Goal: Task Accomplishment & Management: Manage account settings

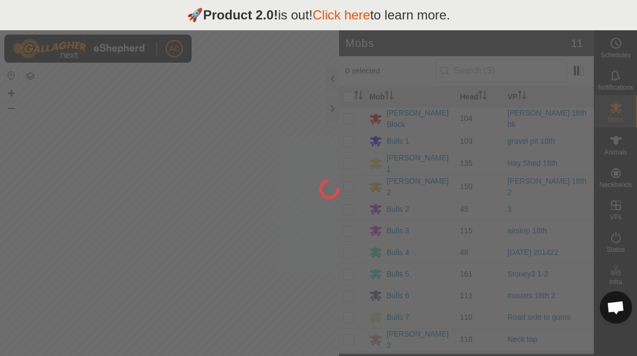
click at [267, 296] on div at bounding box center [318, 178] width 637 height 356
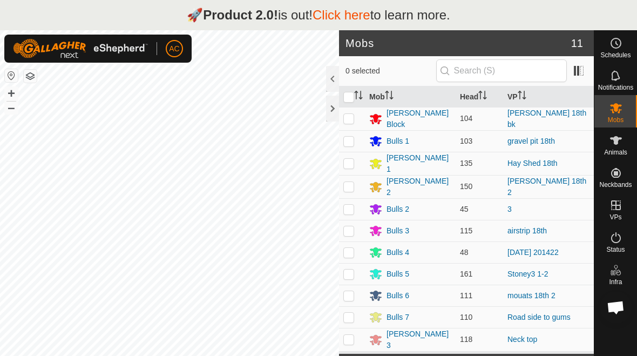
click at [332, 112] on div at bounding box center [332, 109] width 13 height 26
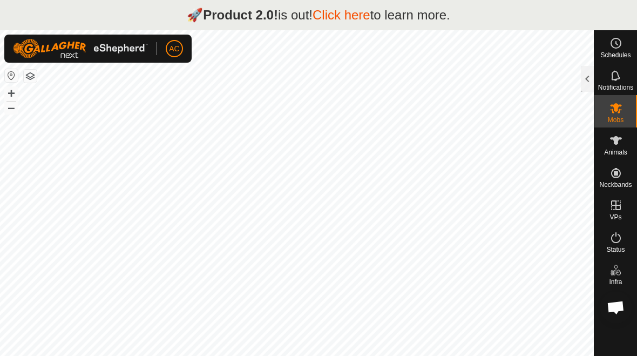
click at [585, 75] on div at bounding box center [587, 79] width 13 height 26
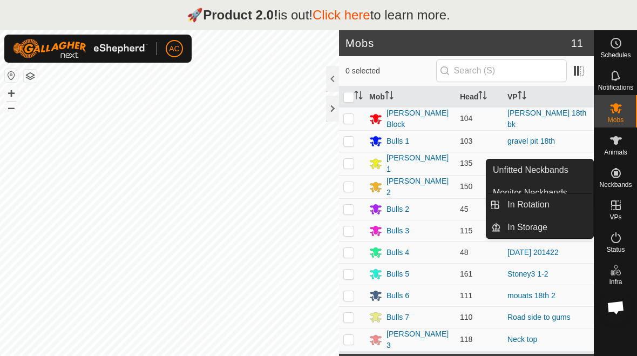
click at [580, 201] on link "In Rotation" at bounding box center [547, 205] width 92 height 22
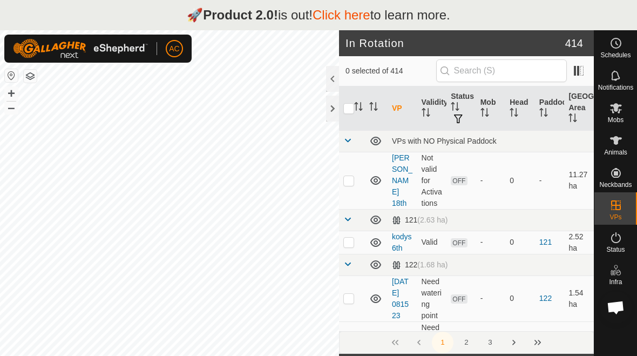
click at [521, 11] on div "🚀 Product 2.0! is out! Click here to learn more." at bounding box center [318, 15] width 637 height 30
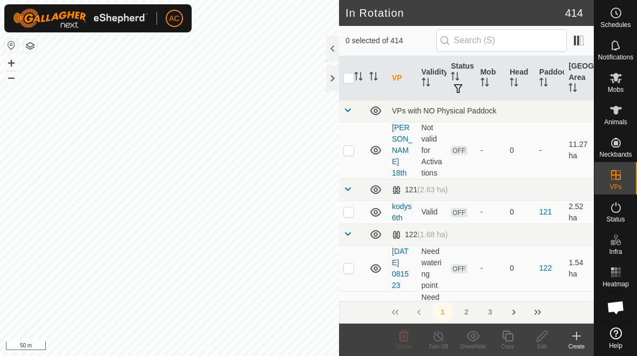
click at [576, 337] on icon at bounding box center [576, 336] width 0 height 8
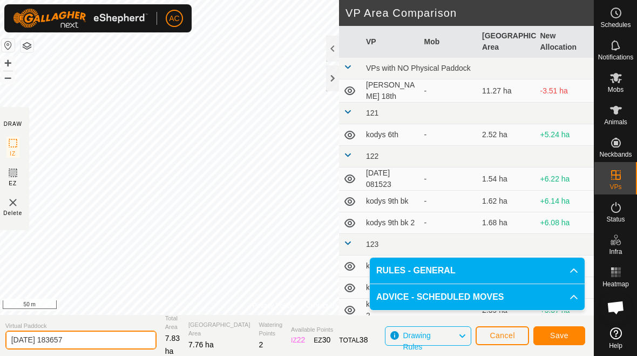
click at [99, 333] on input "[DATE] 183657" at bounding box center [80, 339] width 151 height 19
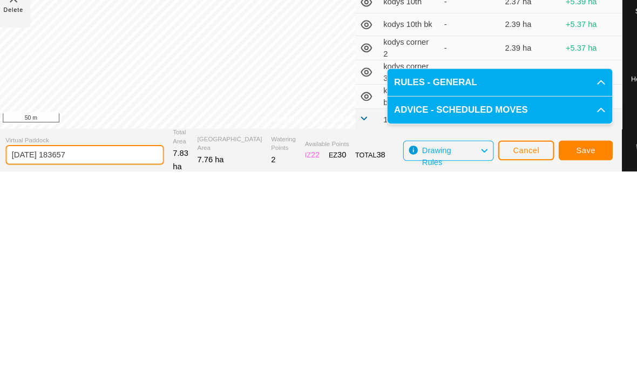
scroll to position [71, 0]
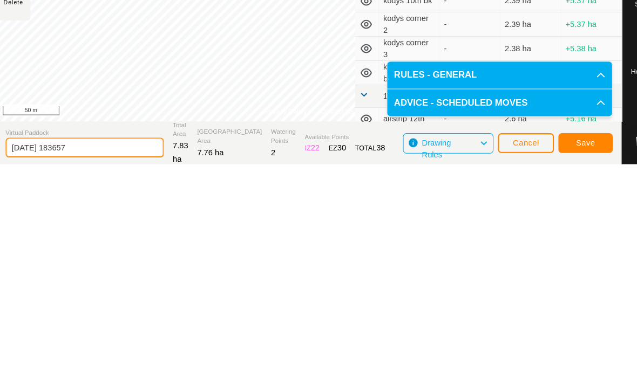
click at [100, 347] on input "[DATE] 183657" at bounding box center [80, 356] width 151 height 19
type input "2"
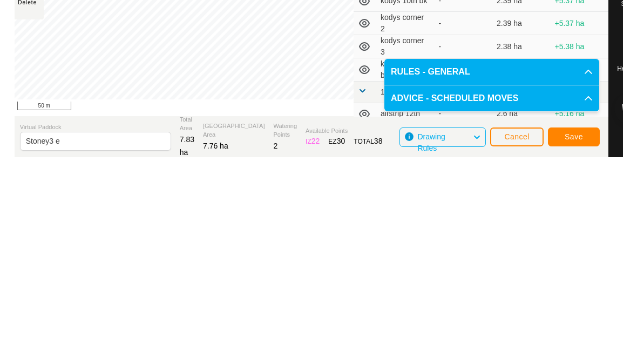
scroll to position [16, 0]
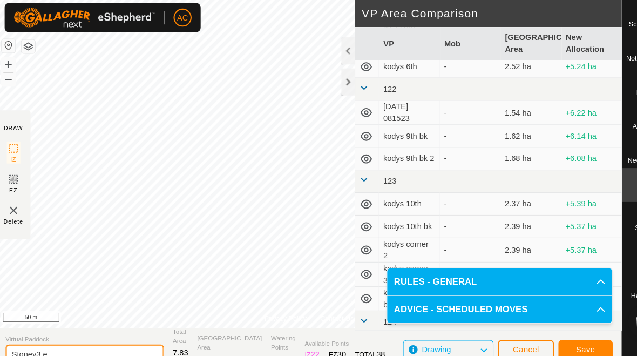
click at [106, 329] on input "Stoney3 e" at bounding box center [80, 338] width 151 height 19
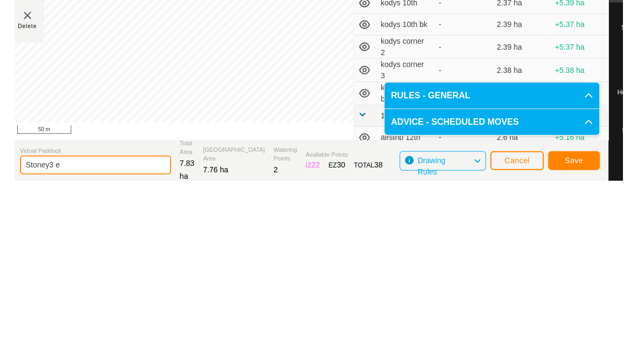
scroll to position [0, 0]
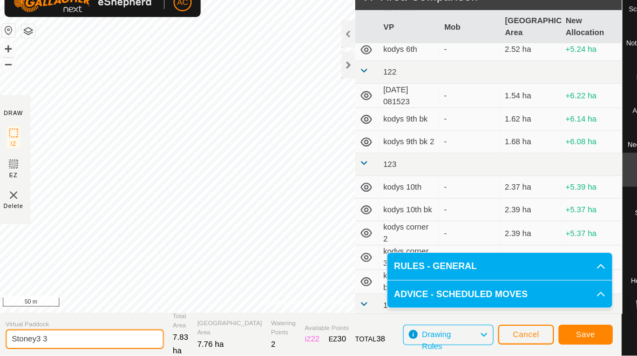
type input "Stoney3 3"
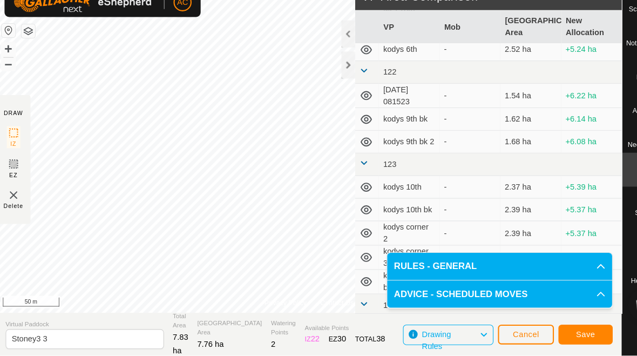
click at [559, 331] on span "Save" at bounding box center [559, 335] width 18 height 9
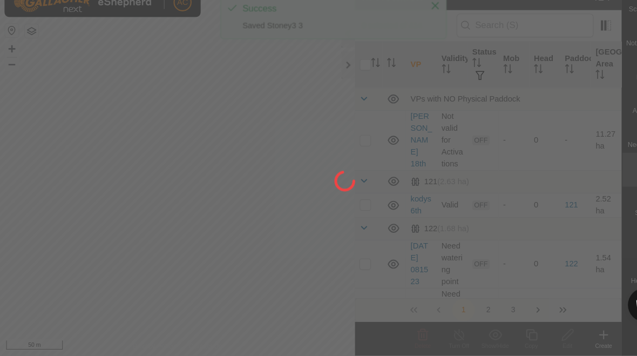
click at [419, 3] on div at bounding box center [318, 178] width 637 height 356
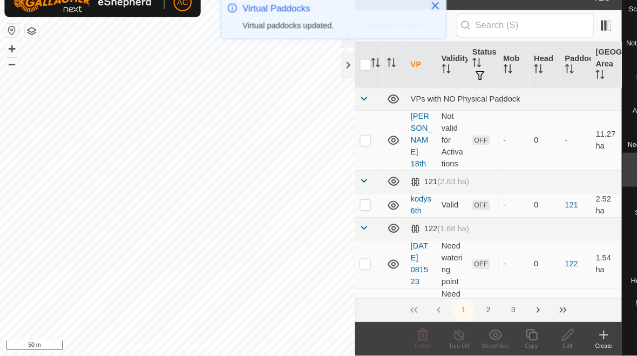
click at [415, 18] on icon "Close" at bounding box center [415, 21] width 7 height 7
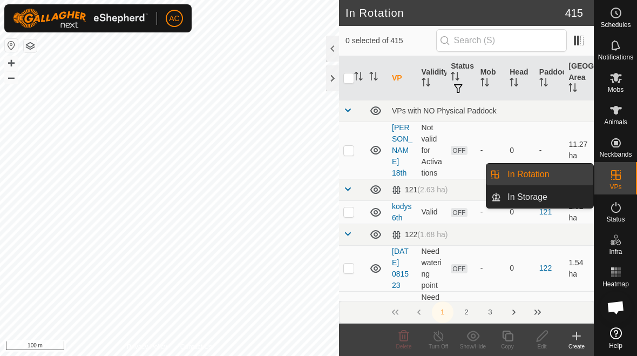
click at [549, 175] on link "In Rotation" at bounding box center [547, 174] width 92 height 22
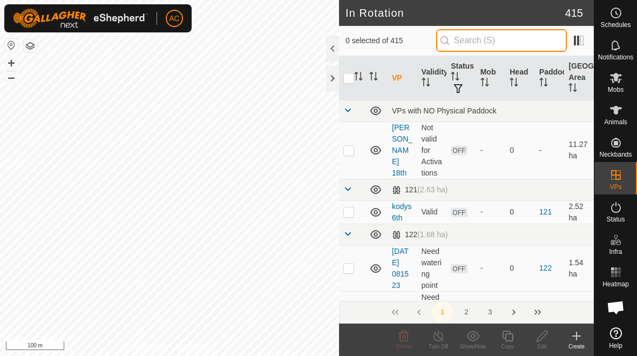
click at [530, 46] on input "text" at bounding box center [501, 40] width 131 height 23
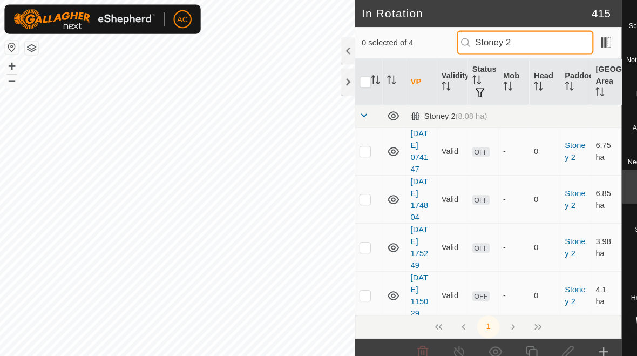
type input "Stoney 2"
click at [349, 146] on p-checkbox at bounding box center [348, 144] width 11 height 9
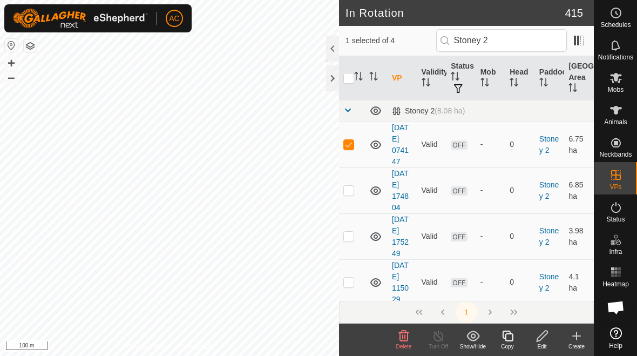
click at [398, 347] on span "Delete" at bounding box center [404, 346] width 16 height 6
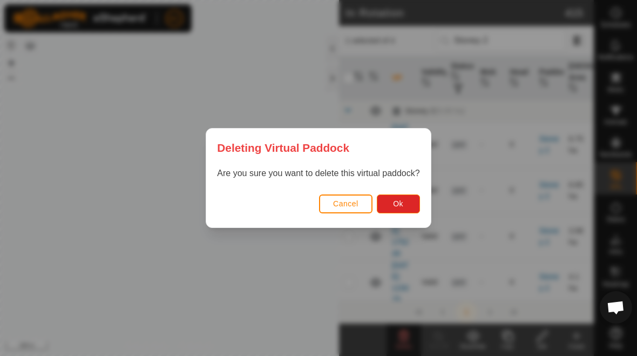
click at [404, 205] on button "Ok" at bounding box center [398, 203] width 43 height 19
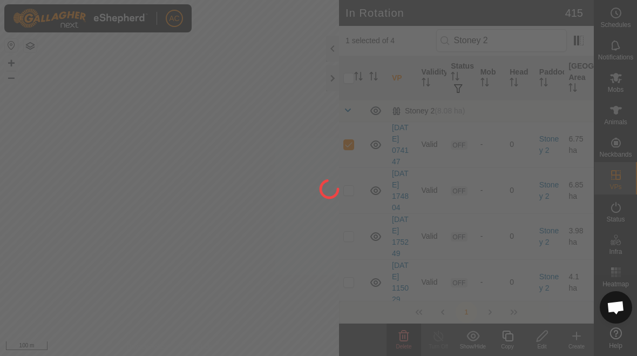
checkbox input "false"
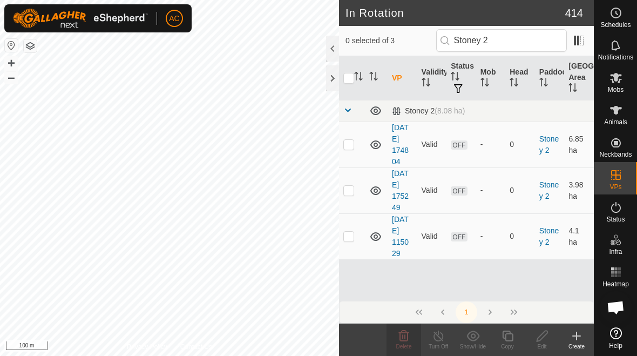
click at [350, 146] on p-checkbox at bounding box center [348, 144] width 11 height 9
click at [405, 340] on icon at bounding box center [404, 335] width 10 height 11
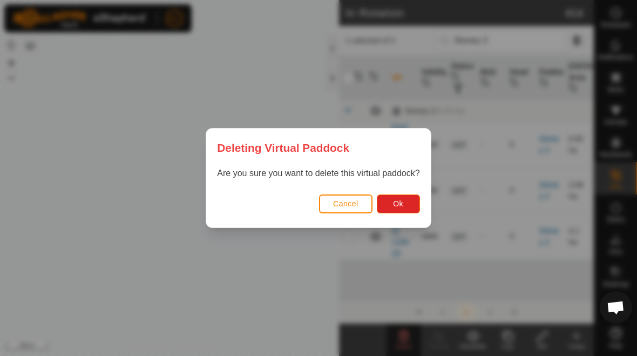
click at [400, 206] on span "Ok" at bounding box center [398, 203] width 10 height 9
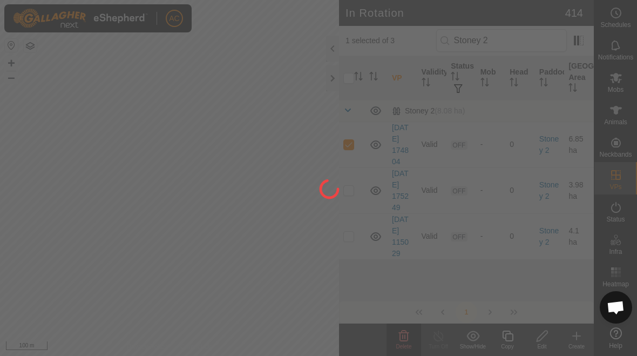
checkbox input "false"
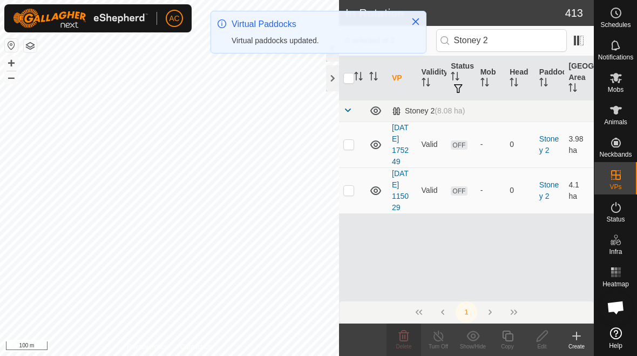
click at [391, 275] on div "VP Validity Status Mob Head Paddock Grazing Area Stoney 2 (8.08 ha) [DATE] 1752…" at bounding box center [466, 178] width 255 height 244
click at [349, 146] on p-checkbox at bounding box center [348, 144] width 11 height 9
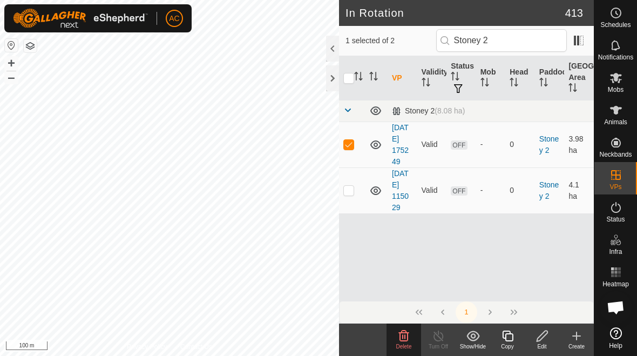
click at [403, 344] on span "Delete" at bounding box center [404, 346] width 16 height 6
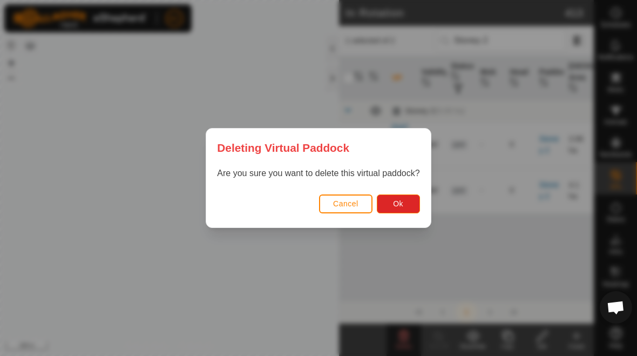
click at [396, 207] on span "Ok" at bounding box center [398, 203] width 10 height 9
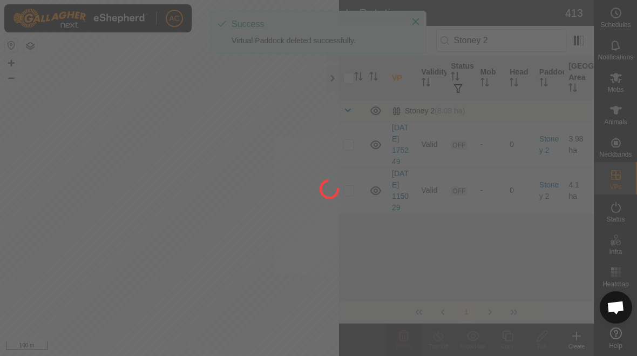
checkbox input "false"
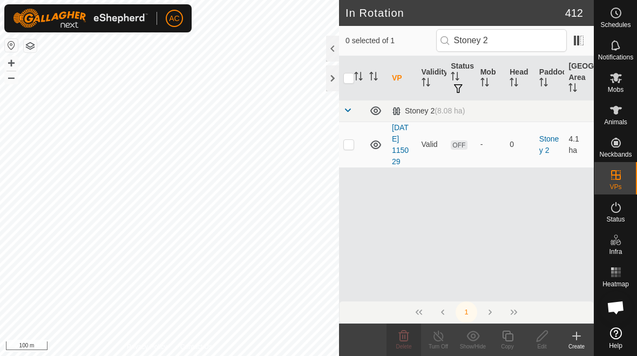
click at [347, 147] on p-checkbox at bounding box center [348, 144] width 11 height 9
click at [401, 339] on icon at bounding box center [403, 335] width 13 height 13
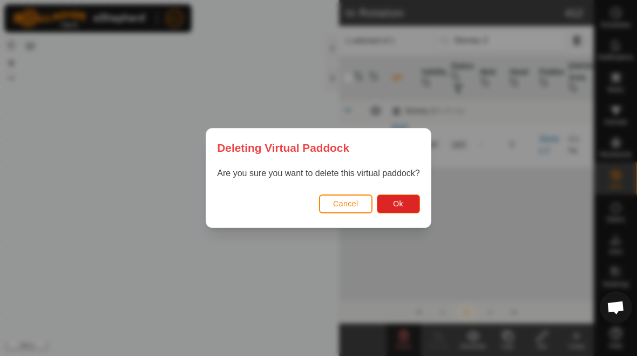
click at [397, 213] on button "Ok" at bounding box center [398, 203] width 43 height 19
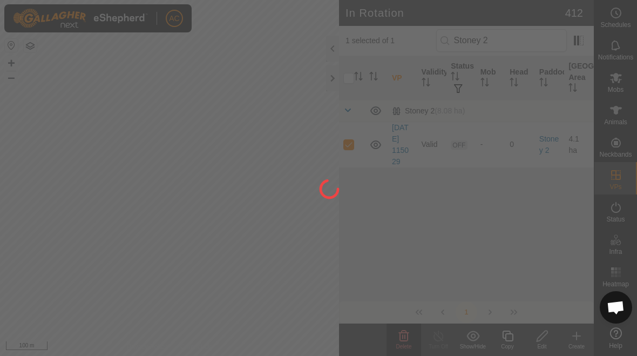
checkbox input "false"
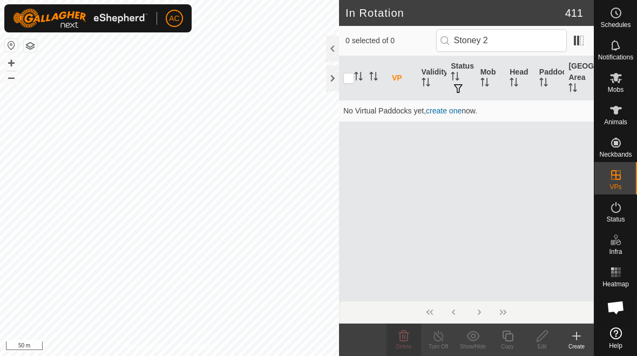
click at [573, 338] on icon at bounding box center [576, 335] width 13 height 13
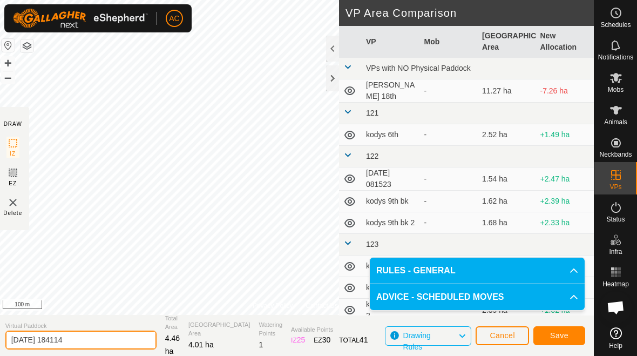
click at [95, 338] on input "[DATE] 184114" at bounding box center [80, 339] width 151 height 19
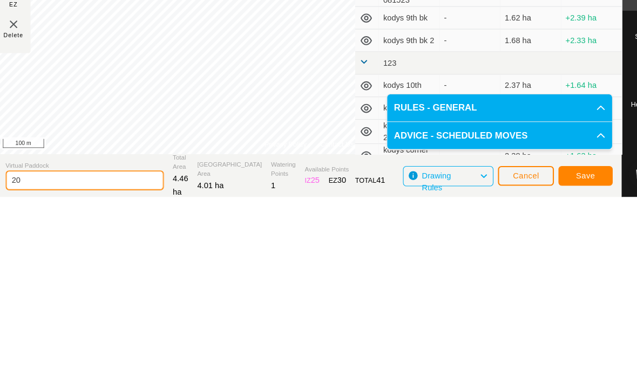
type input "2"
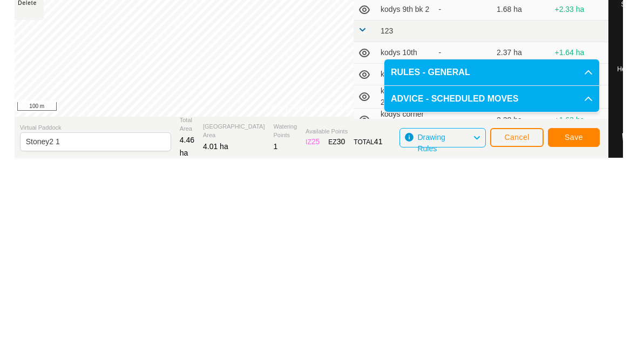
scroll to position [16, 0]
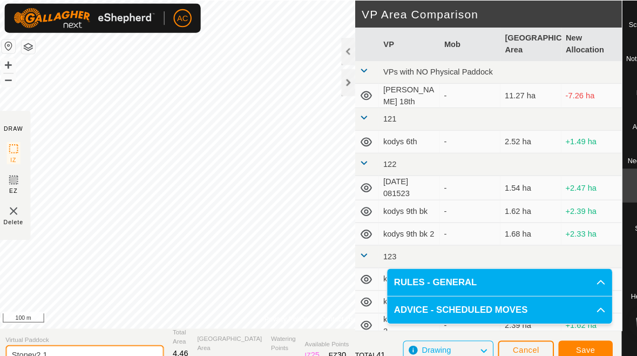
click at [68, 330] on input "Stoney2 1" at bounding box center [80, 338] width 151 height 19
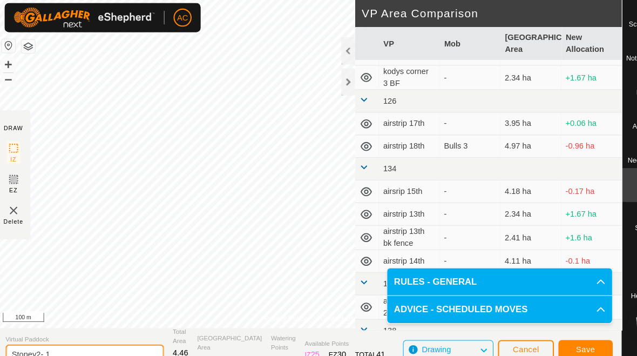
type input "Stoney2- 1"
click at [553, 329] on span "Save" at bounding box center [559, 333] width 18 height 9
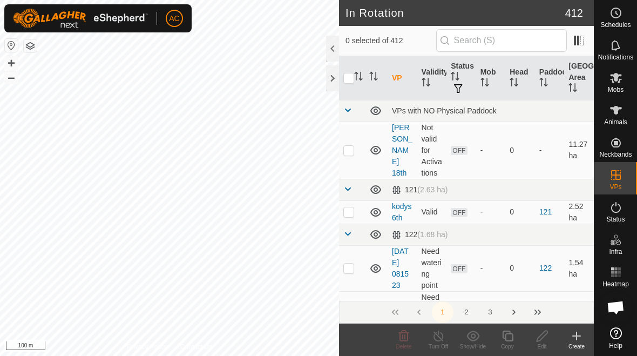
click at [574, 338] on icon at bounding box center [576, 335] width 13 height 13
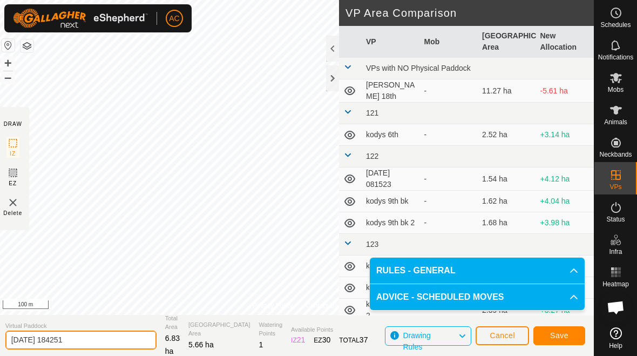
click at [92, 340] on input "[DATE] 184251" at bounding box center [80, 339] width 151 height 19
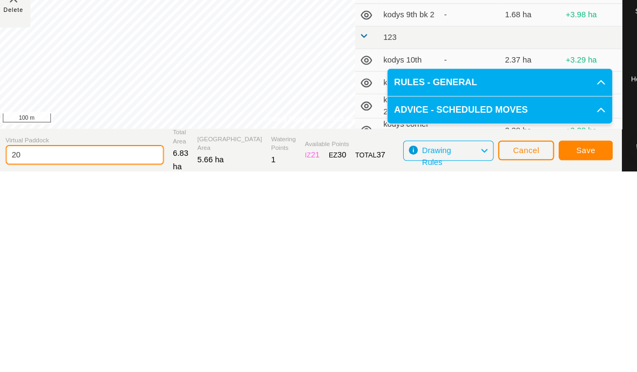
type input "2"
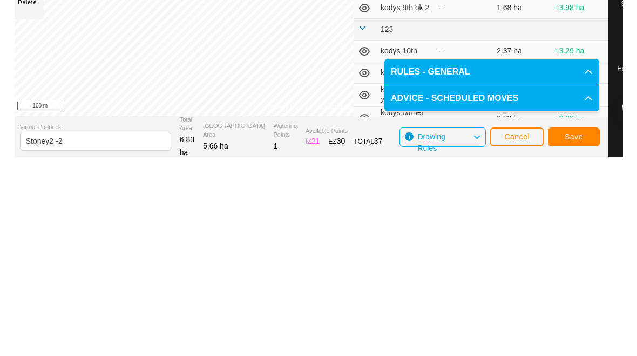
scroll to position [16, 0]
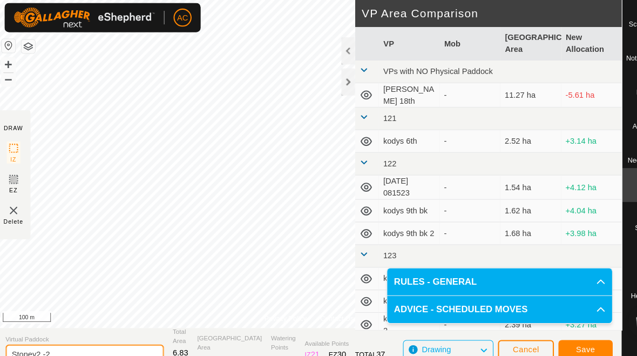
type input "Stoney2 -2"
click at [562, 329] on span "Save" at bounding box center [559, 333] width 18 height 9
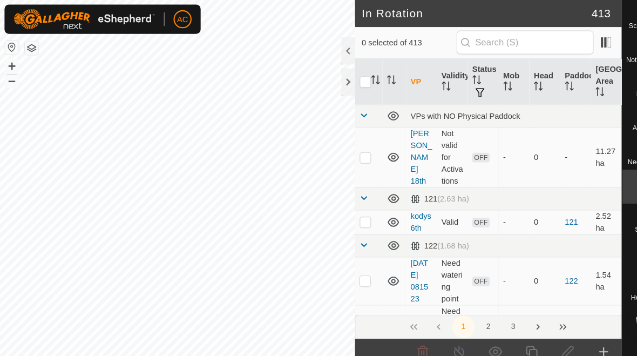
click at [582, 342] on div "Create" at bounding box center [576, 346] width 35 height 8
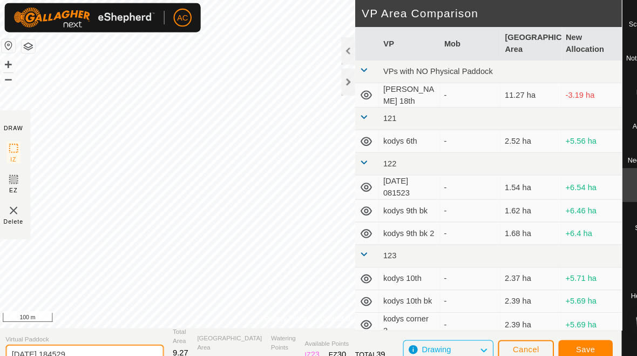
click at [90, 329] on input "[DATE] 184529" at bounding box center [80, 338] width 151 height 19
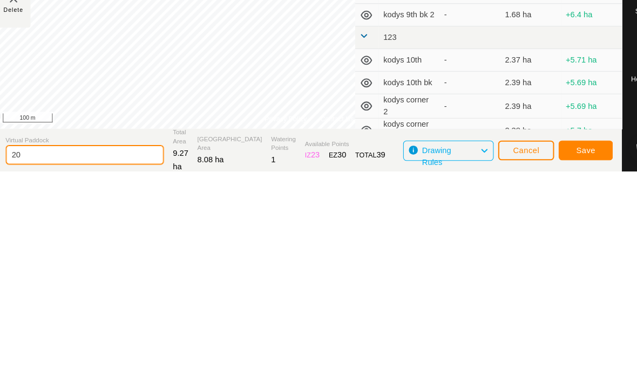
type input "2"
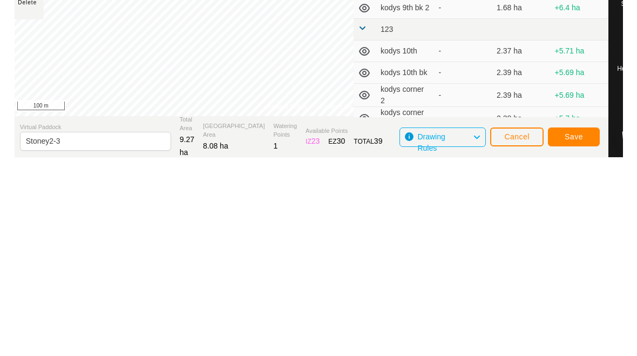
scroll to position [16, 0]
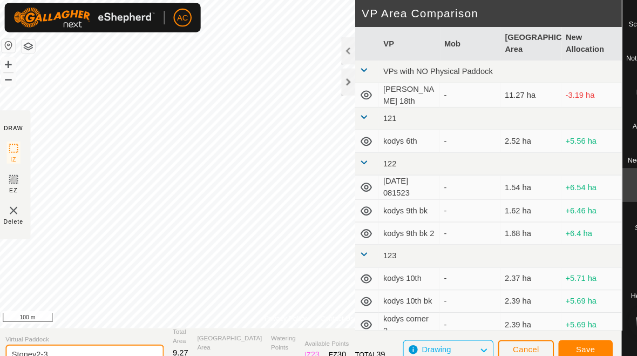
type input "Stoney2-3"
click at [563, 329] on span "Save" at bounding box center [559, 333] width 18 height 9
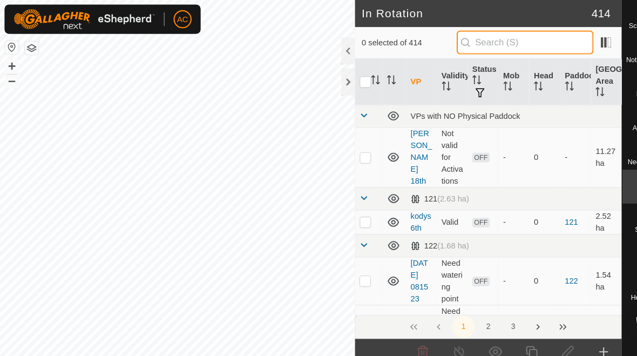
click at [519, 30] on input "text" at bounding box center [501, 40] width 131 height 23
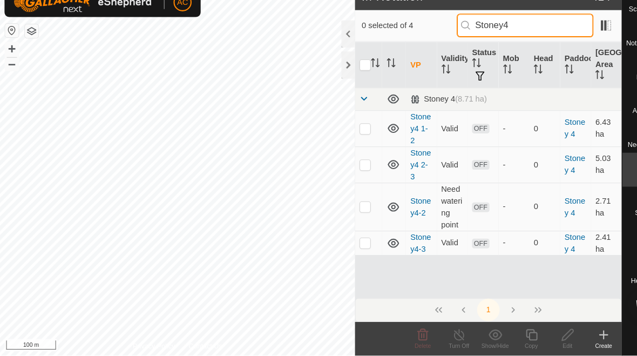
type input "Stoney4"
click at [347, 134] on p-checkbox at bounding box center [348, 138] width 11 height 9
checkbox input "true"
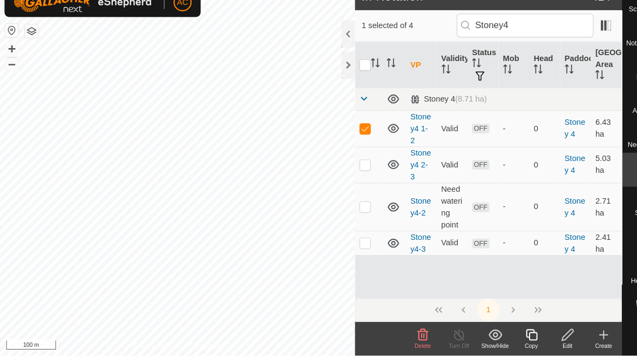
click at [352, 169] on p-checkbox at bounding box center [348, 173] width 11 height 9
checkbox input "true"
click at [350, 134] on p-checkbox at bounding box center [348, 138] width 11 height 9
checkbox input "false"
click at [350, 169] on p-checkbox at bounding box center [348, 173] width 11 height 9
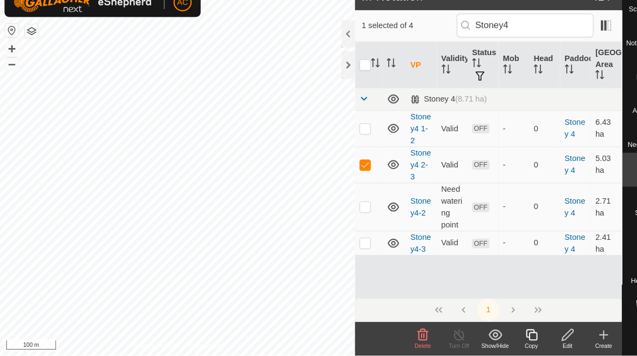
checkbox input "false"
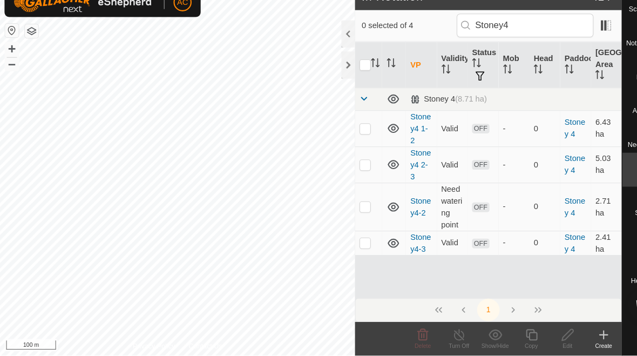
click at [346, 209] on p-checkbox at bounding box center [348, 213] width 11 height 9
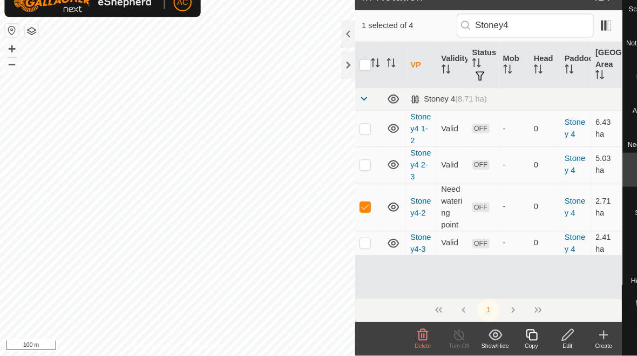
click at [402, 329] on icon at bounding box center [403, 335] width 13 height 13
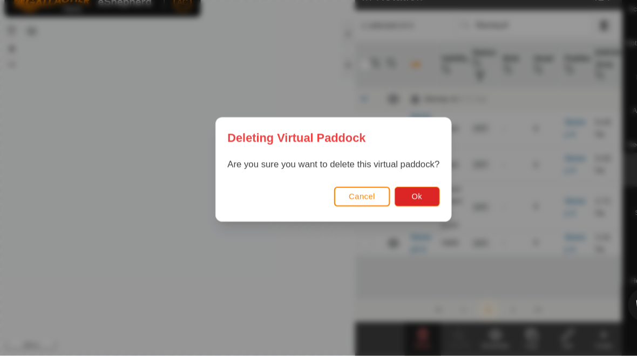
click at [398, 199] on span "Ok" at bounding box center [398, 203] width 10 height 9
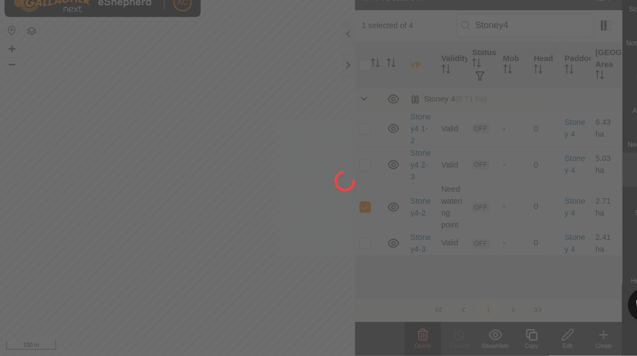
checkbox input "false"
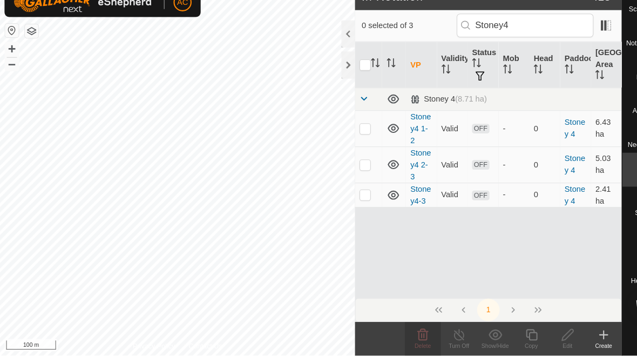
click at [347, 197] on p-checkbox at bounding box center [348, 201] width 11 height 9
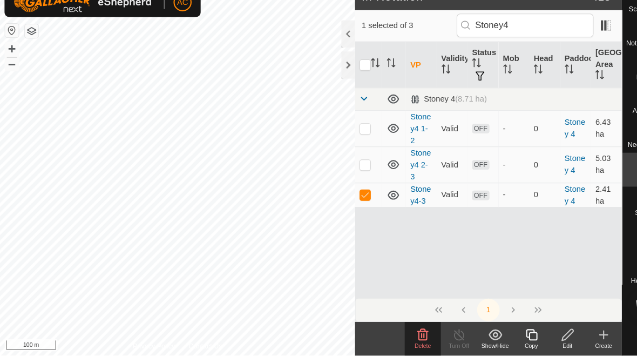
click at [406, 329] on icon at bounding box center [403, 335] width 13 height 13
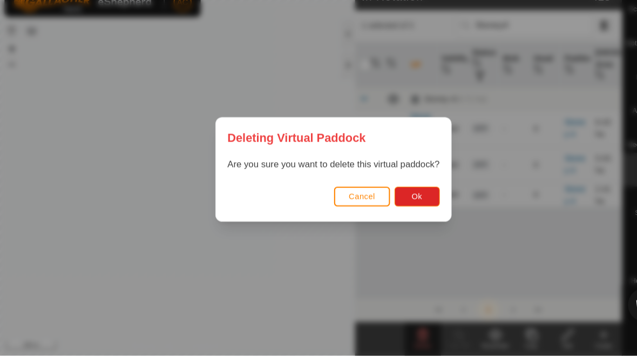
click at [400, 199] on span "Ok" at bounding box center [398, 203] width 10 height 9
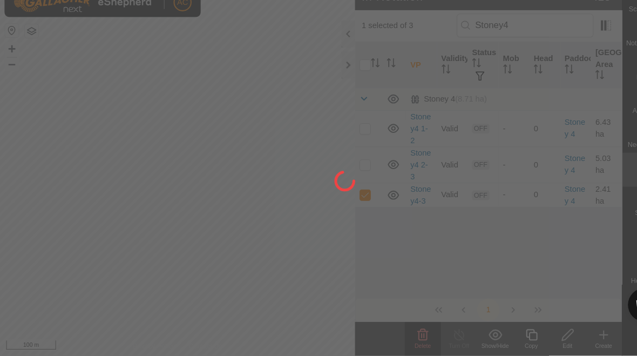
checkbox input "false"
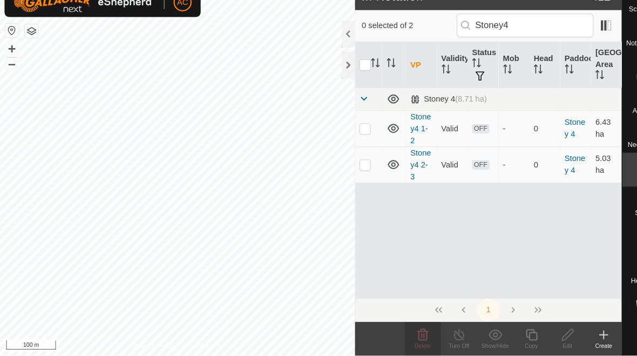
click at [346, 169] on p-checkbox at bounding box center [348, 173] width 11 height 9
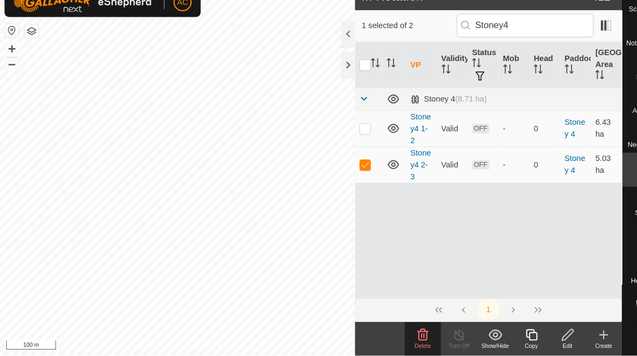
click at [400, 330] on icon at bounding box center [404, 335] width 10 height 11
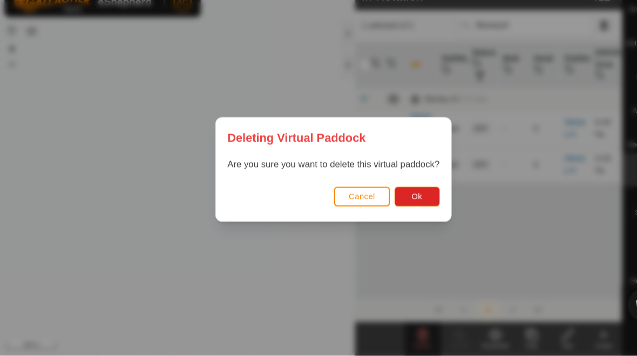
click at [398, 199] on span "Ok" at bounding box center [398, 203] width 10 height 9
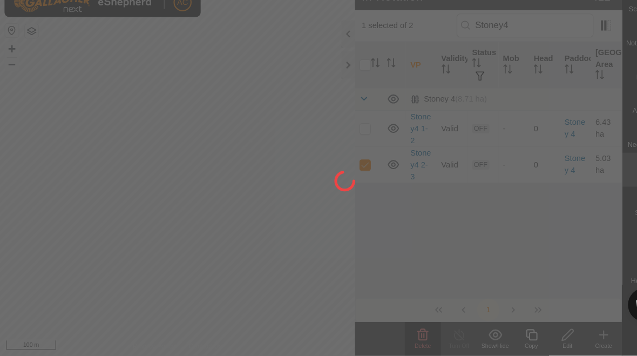
checkbox input "false"
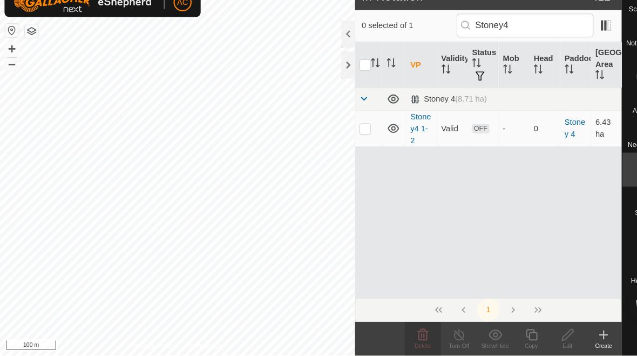
click at [352, 134] on p-checkbox at bounding box center [348, 138] width 11 height 9
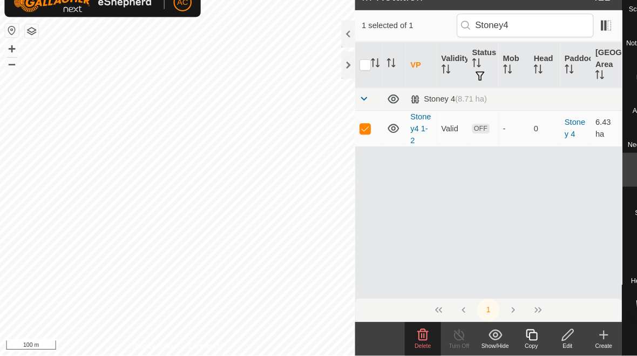
click at [401, 329] on icon at bounding box center [403, 335] width 13 height 13
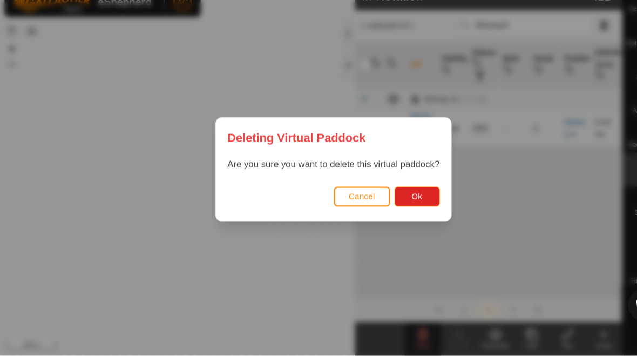
click at [400, 199] on span "Ok" at bounding box center [398, 203] width 10 height 9
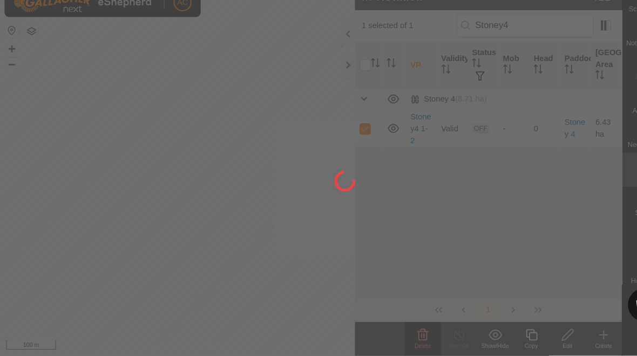
checkbox input "false"
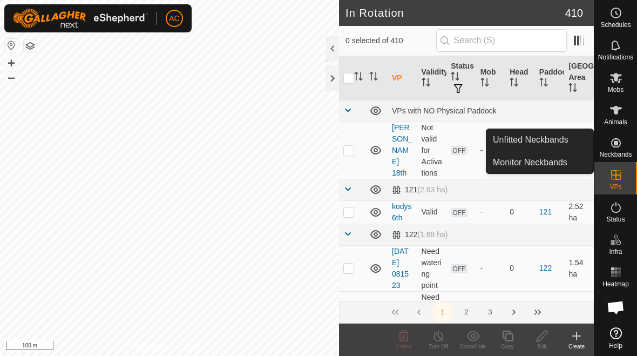
click at [617, 142] on icon at bounding box center [616, 143] width 10 height 10
click at [621, 105] on icon at bounding box center [615, 110] width 13 height 13
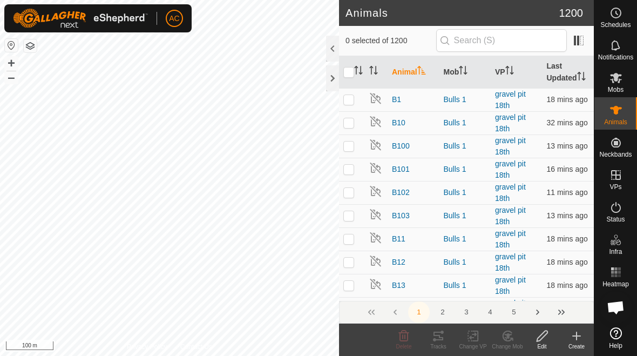
click at [623, 122] on span "Animals" at bounding box center [615, 122] width 23 height 6
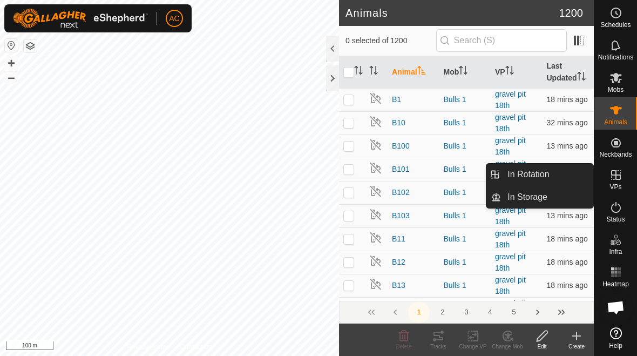
click at [574, 171] on link "In Rotation" at bounding box center [547, 174] width 92 height 22
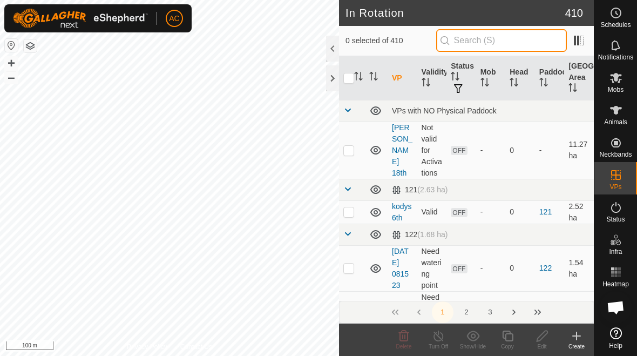
click at [520, 45] on input "text" at bounding box center [501, 40] width 131 height 23
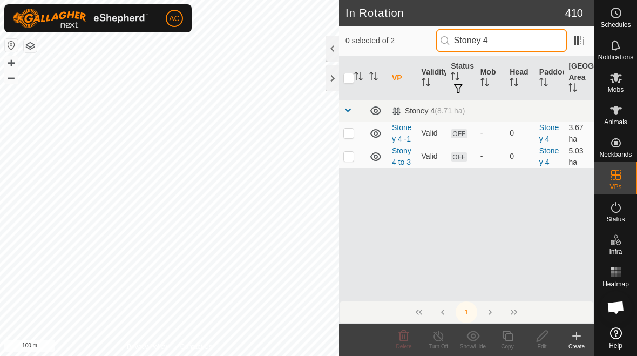
type input "Stoney 4"
click at [347, 133] on p-checkbox at bounding box center [348, 132] width 11 height 9
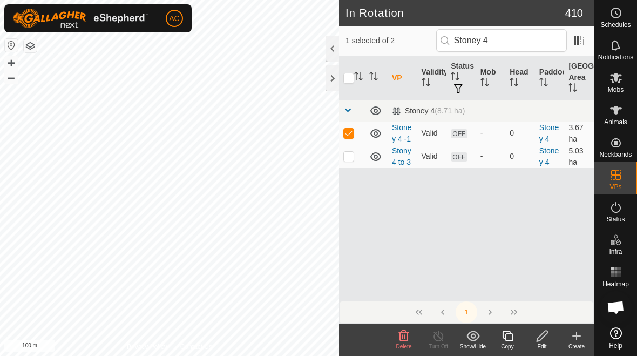
click at [406, 342] on div "Delete" at bounding box center [403, 346] width 35 height 8
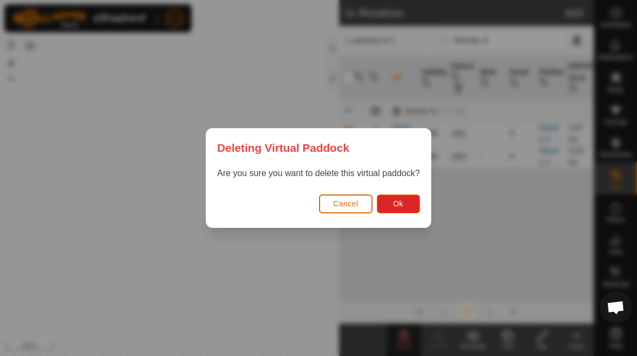
click at [407, 207] on button "Ok" at bounding box center [398, 203] width 43 height 19
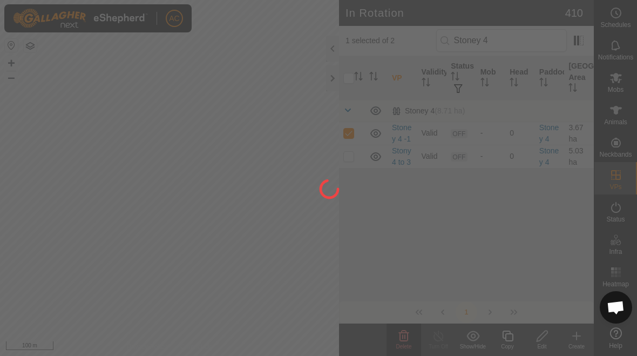
checkbox input "false"
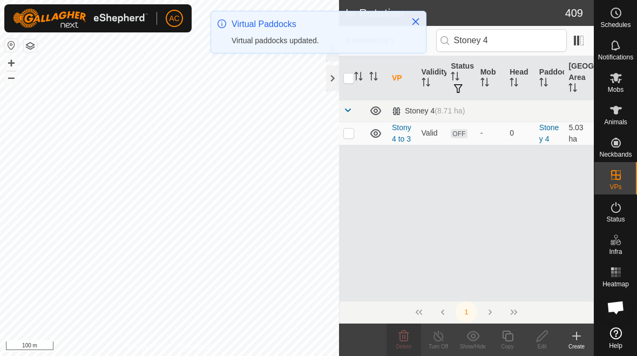
click at [349, 136] on p-checkbox at bounding box center [348, 132] width 11 height 9
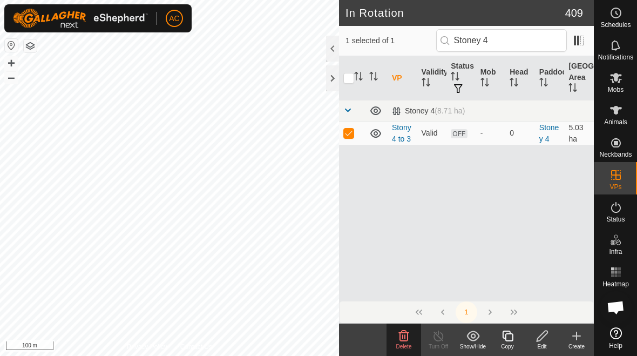
click at [400, 338] on icon at bounding box center [404, 335] width 10 height 11
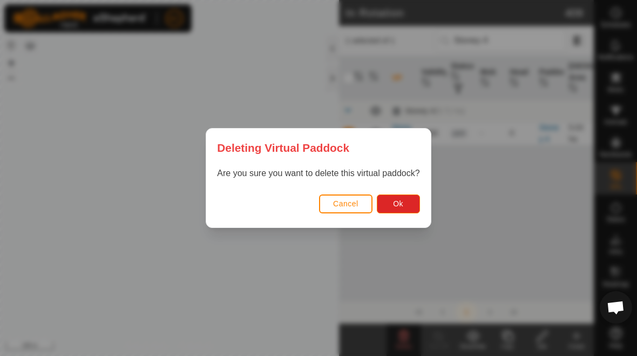
click at [397, 206] on span "Ok" at bounding box center [398, 203] width 10 height 9
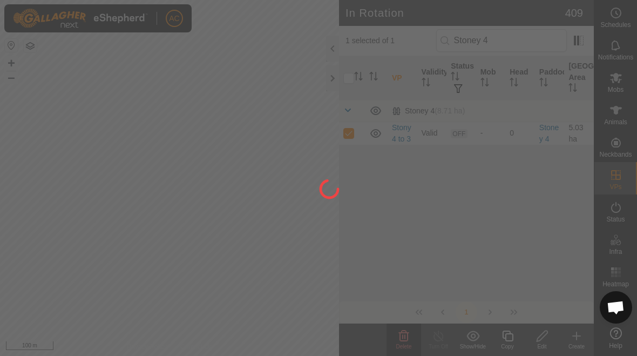
checkbox input "false"
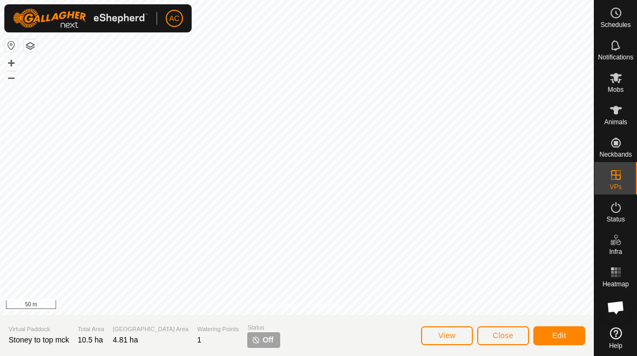
click at [454, 326] on button "View" at bounding box center [447, 335] width 52 height 19
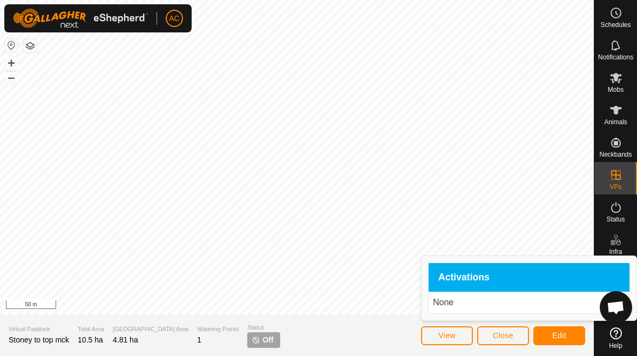
click at [456, 333] on button "View" at bounding box center [447, 335] width 52 height 19
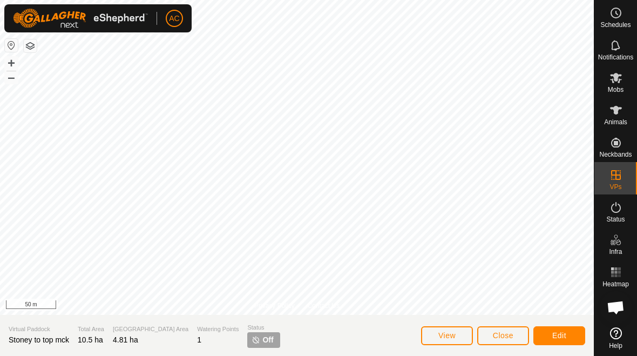
click at [453, 337] on span "View" at bounding box center [446, 335] width 17 height 9
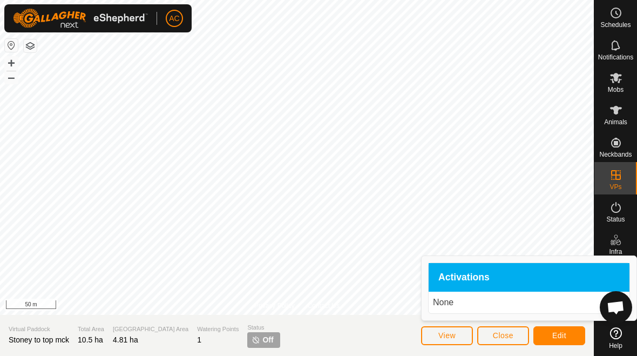
click at [454, 329] on button "View" at bounding box center [447, 335] width 52 height 19
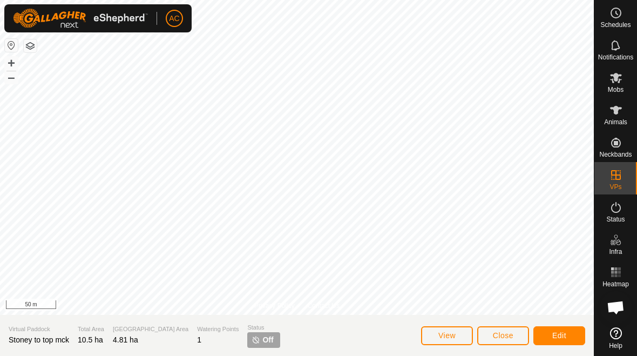
click at [548, 327] on button "Edit" at bounding box center [559, 335] width 52 height 19
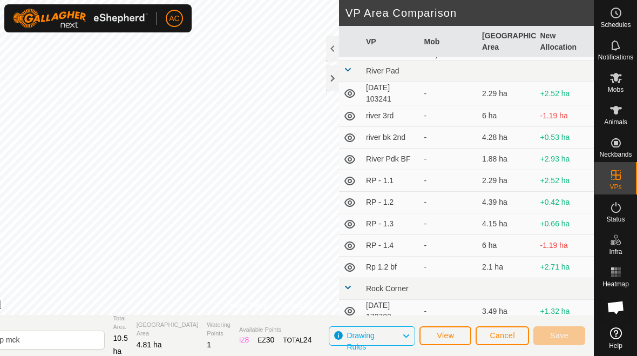
scroll to position [9498, 0]
click at [512, 339] on span "Cancel" at bounding box center [501, 335] width 25 height 9
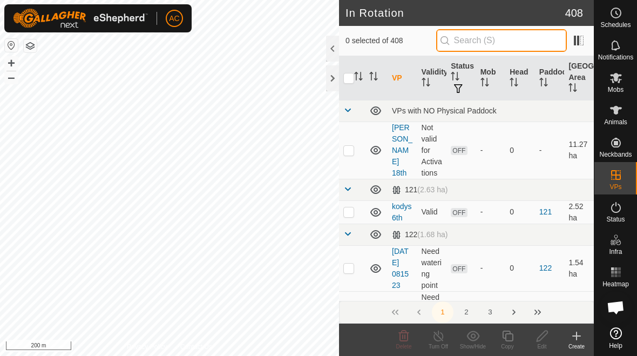
click at [498, 38] on input "text" at bounding box center [501, 40] width 131 height 23
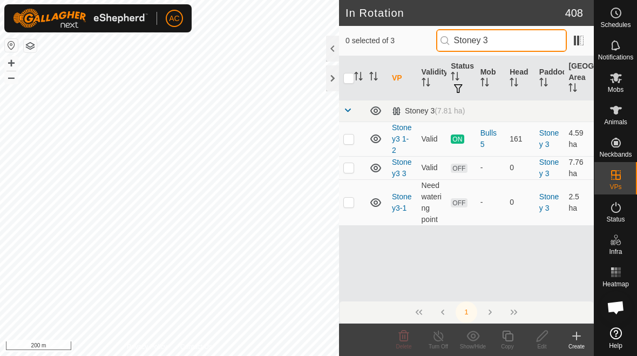
click at [546, 39] on input "Stoney 3" at bounding box center [501, 40] width 131 height 23
click at [547, 49] on input "Stoney 3" at bounding box center [501, 40] width 131 height 23
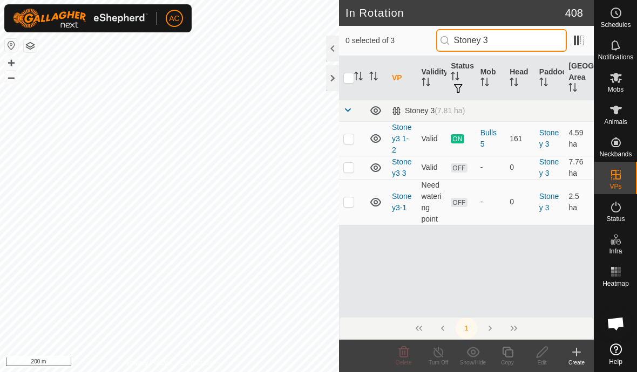
type input "Stoney"
